Goal: Use online tool/utility: Use online tool/utility

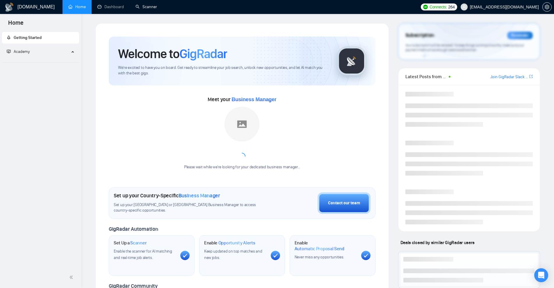
click at [147, 9] on link "Scanner" at bounding box center [147, 6] width 22 height 5
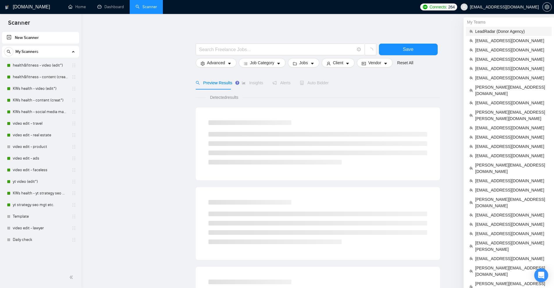
click at [514, 29] on span "LeadRadar (Donor Agency)" at bounding box center [512, 31] width 73 height 6
